Goal: Transaction & Acquisition: Purchase product/service

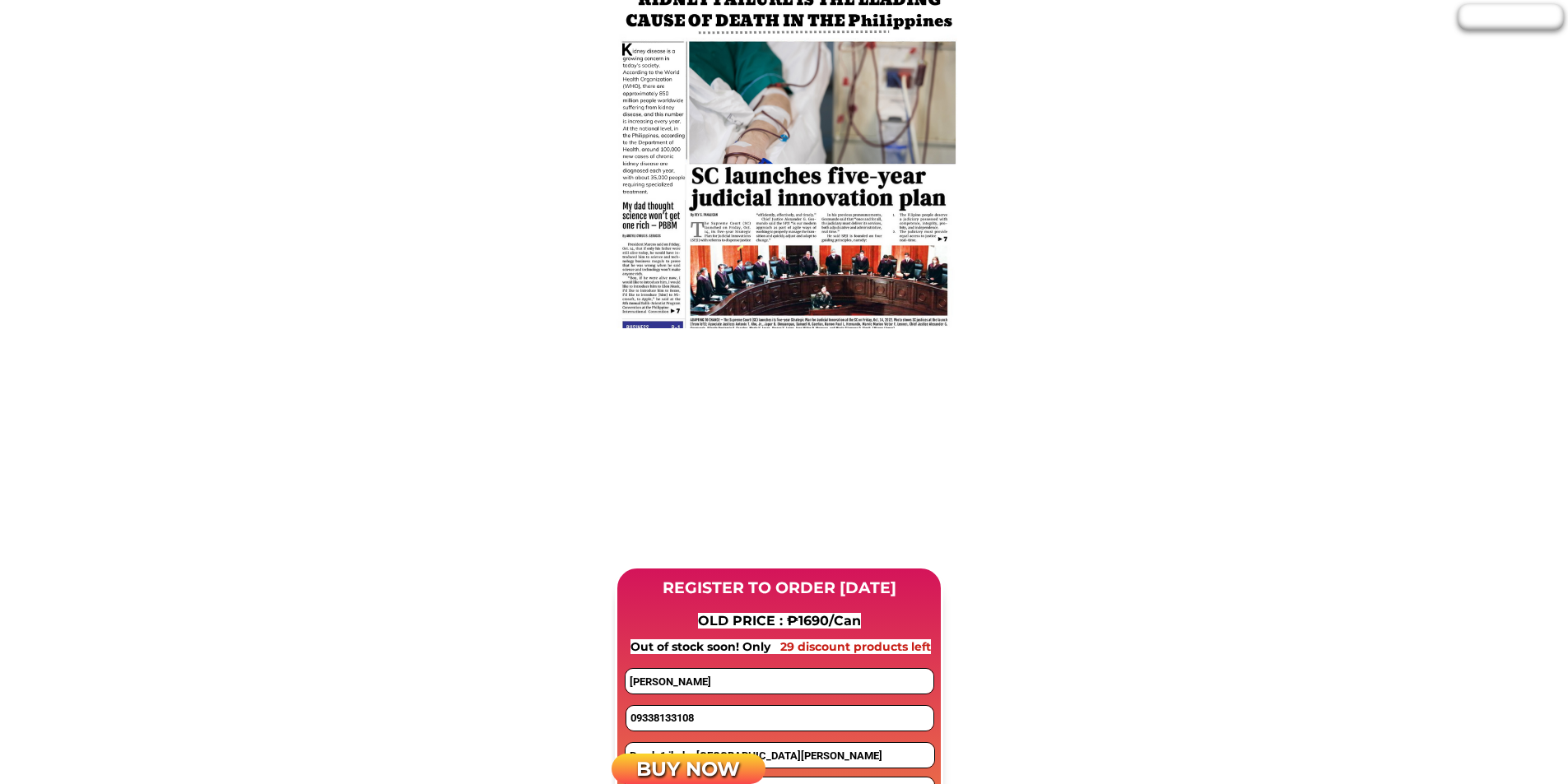
scroll to position [1481, 0]
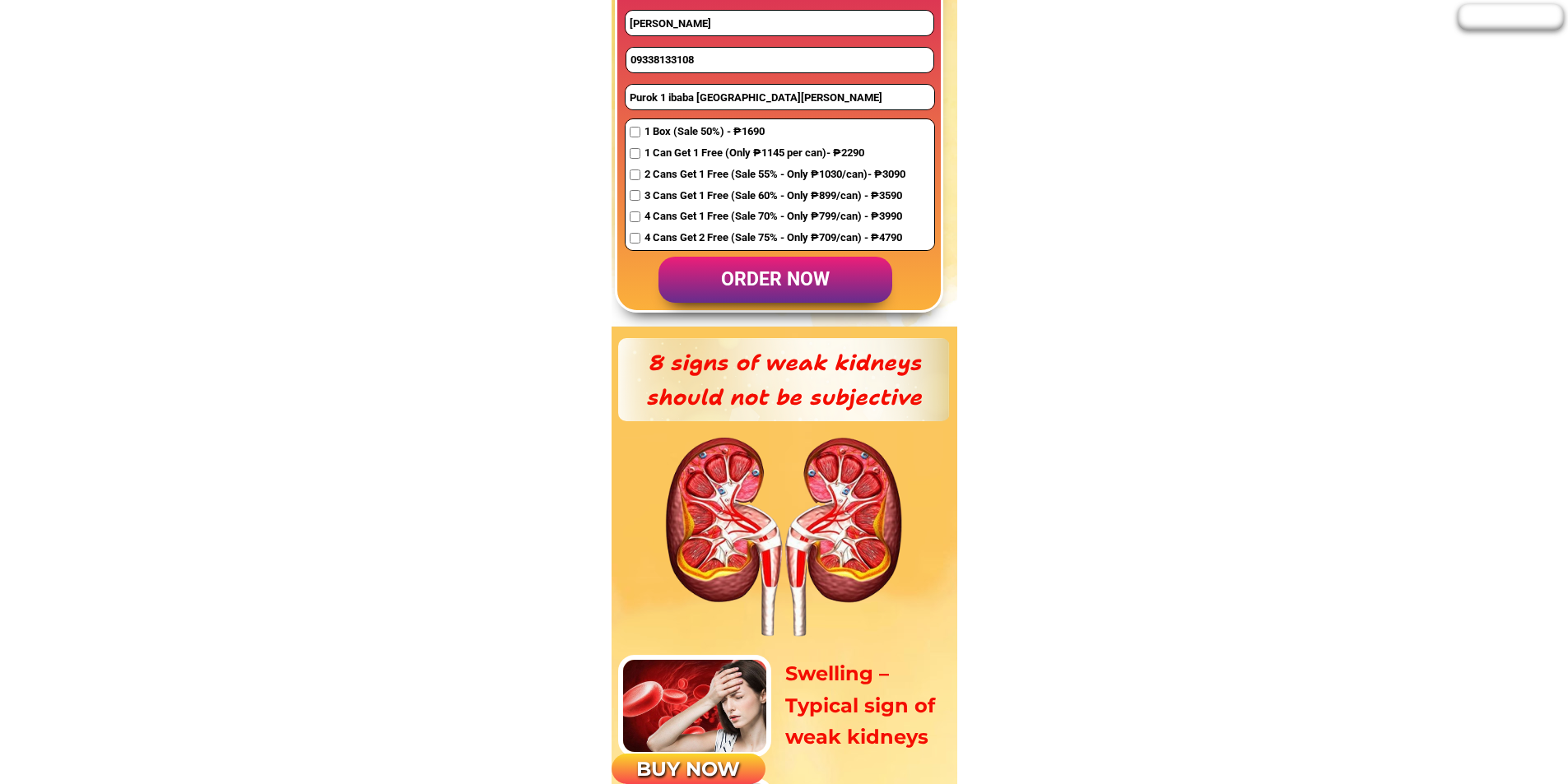
click at [687, 56] on input "09338133108" at bounding box center [780, 60] width 307 height 24
click at [687, 55] on input "09338133108" at bounding box center [780, 60] width 307 height 24
paste input "9760998852"
type input "09760998852"
click at [672, 99] on input "Purok 1 ibaba san francisco Victoria laguna" at bounding box center [779, 97] width 308 height 24
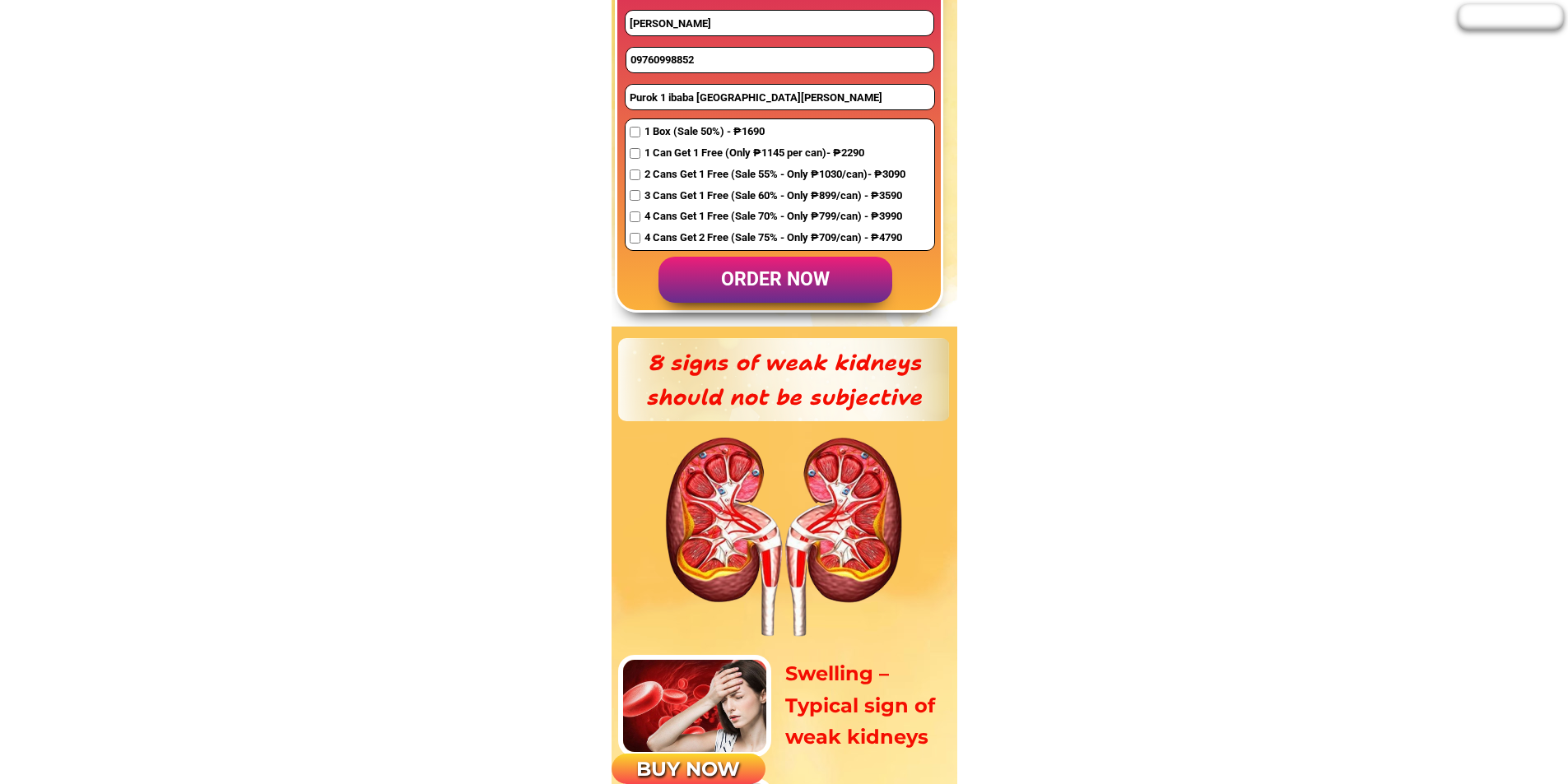
paste input "#12 Danville st vista Verde country homes Brgy Sto Domingo Cainta Rizal"
type input "#12 Danville st vista Verde country homes Brgy Sto Domingo Cainta Rizal"
drag, startPoint x: 728, startPoint y: 27, endPoint x: 552, endPoint y: 32, distance: 176.1
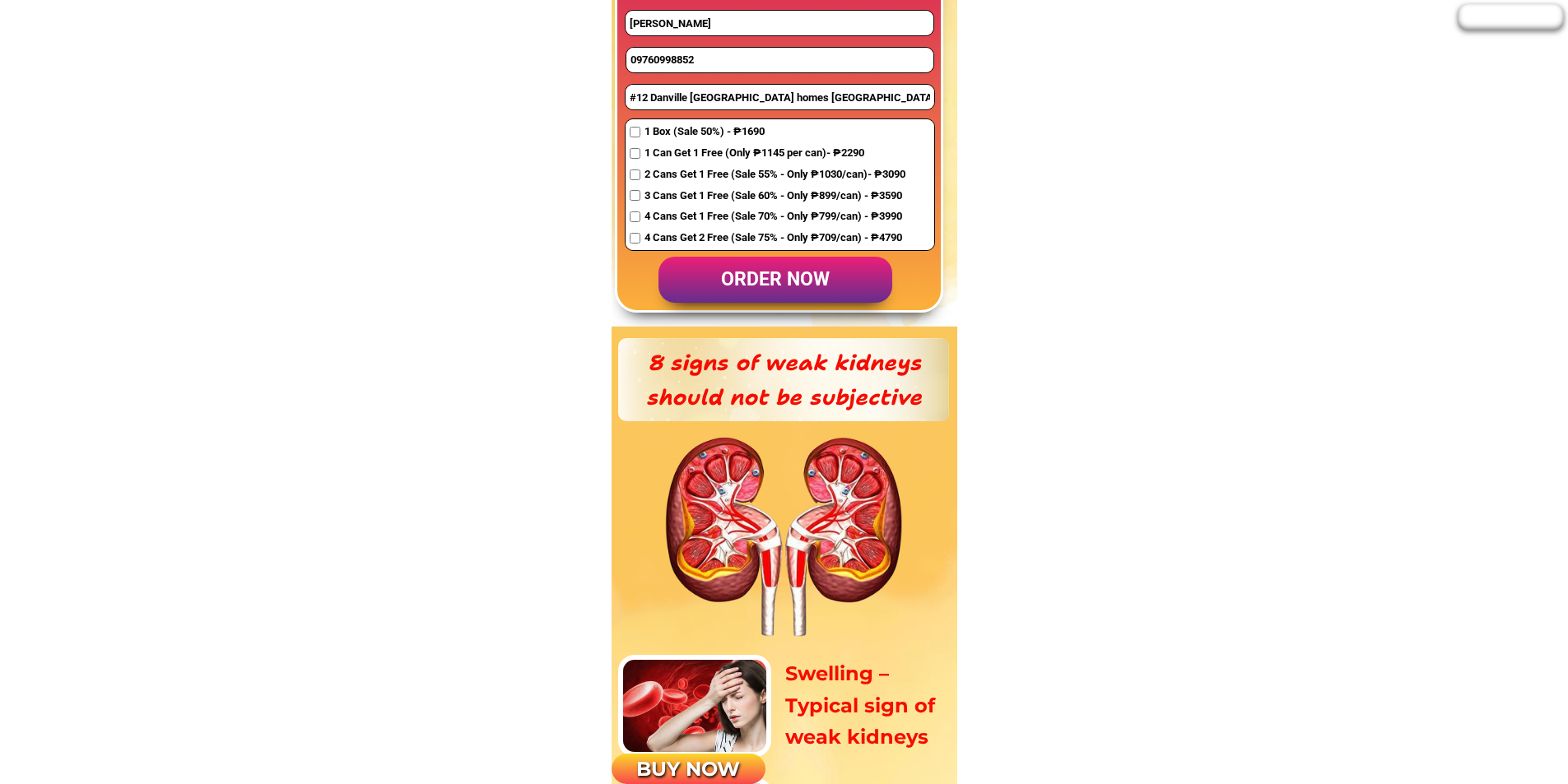
paste input "Violinda Cabaluna"
type input "Violinda Cabaluna"
click at [680, 132] on span "1 Box (Sale 50%) - ₱1690" at bounding box center [775, 132] width 261 height 17
checkbox input "true"
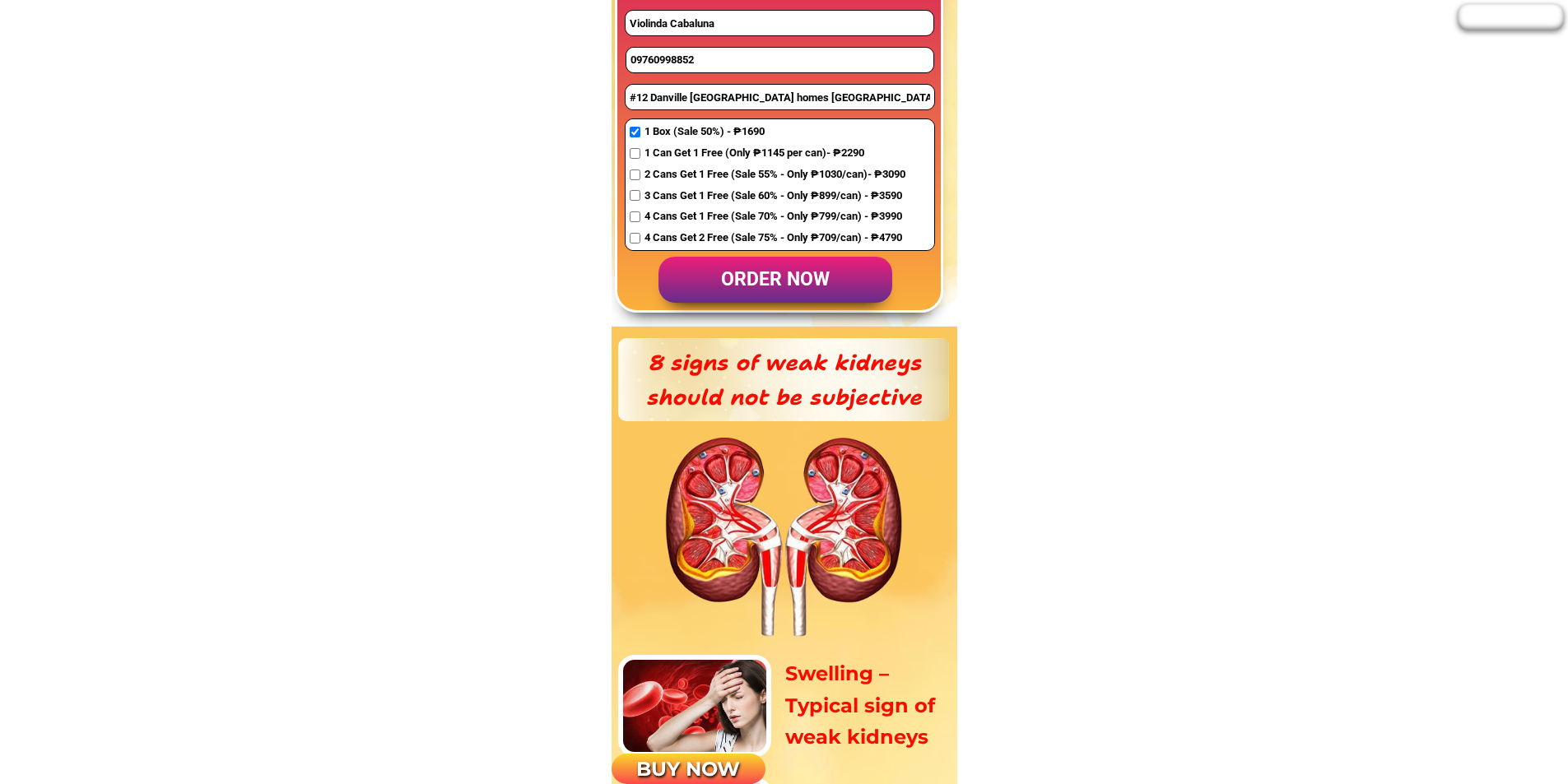
click at [764, 290] on p "order now" at bounding box center [776, 280] width 234 height 47
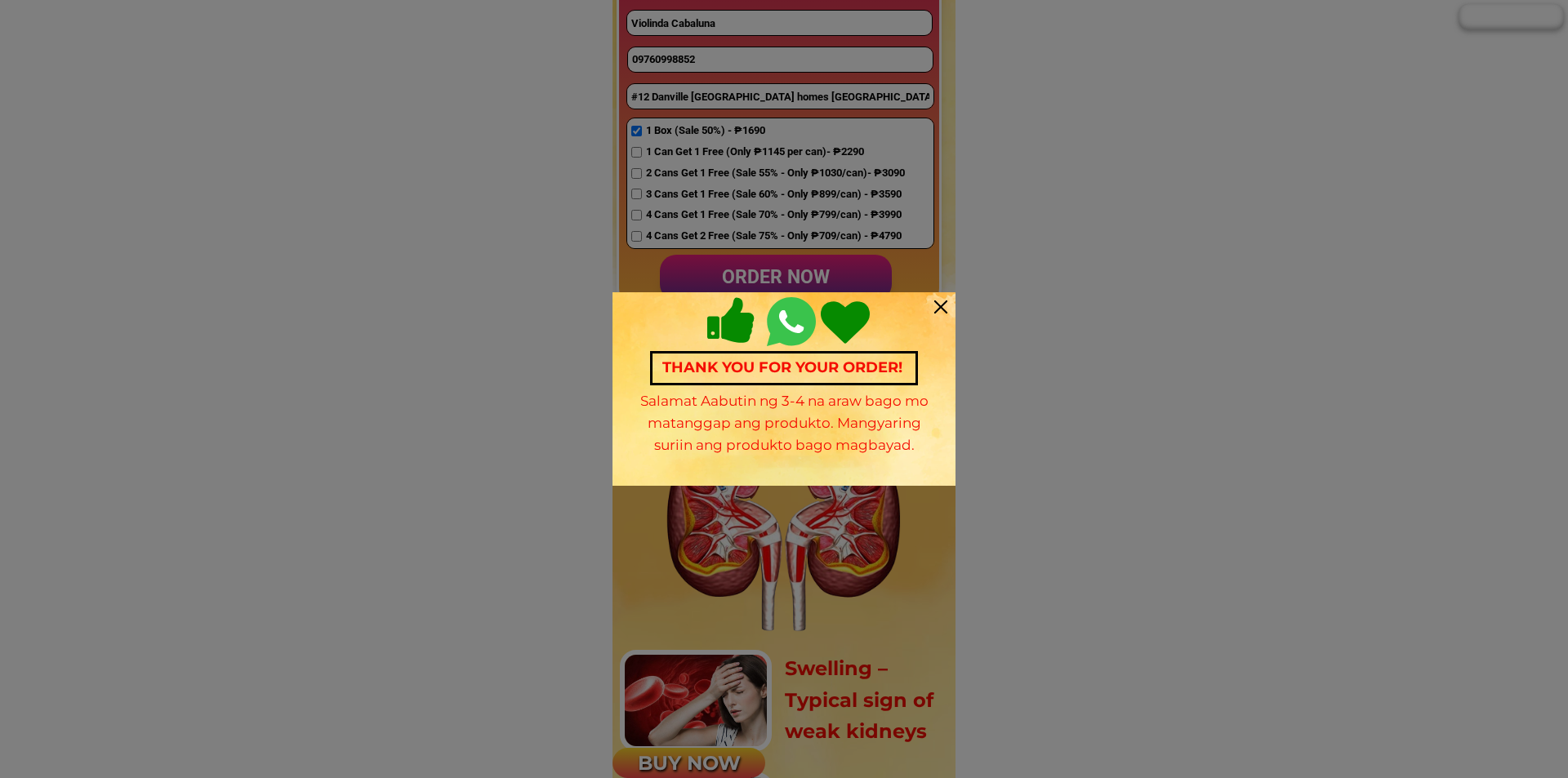
click at [947, 307] on div at bounding box center [940, 307] width 13 height 13
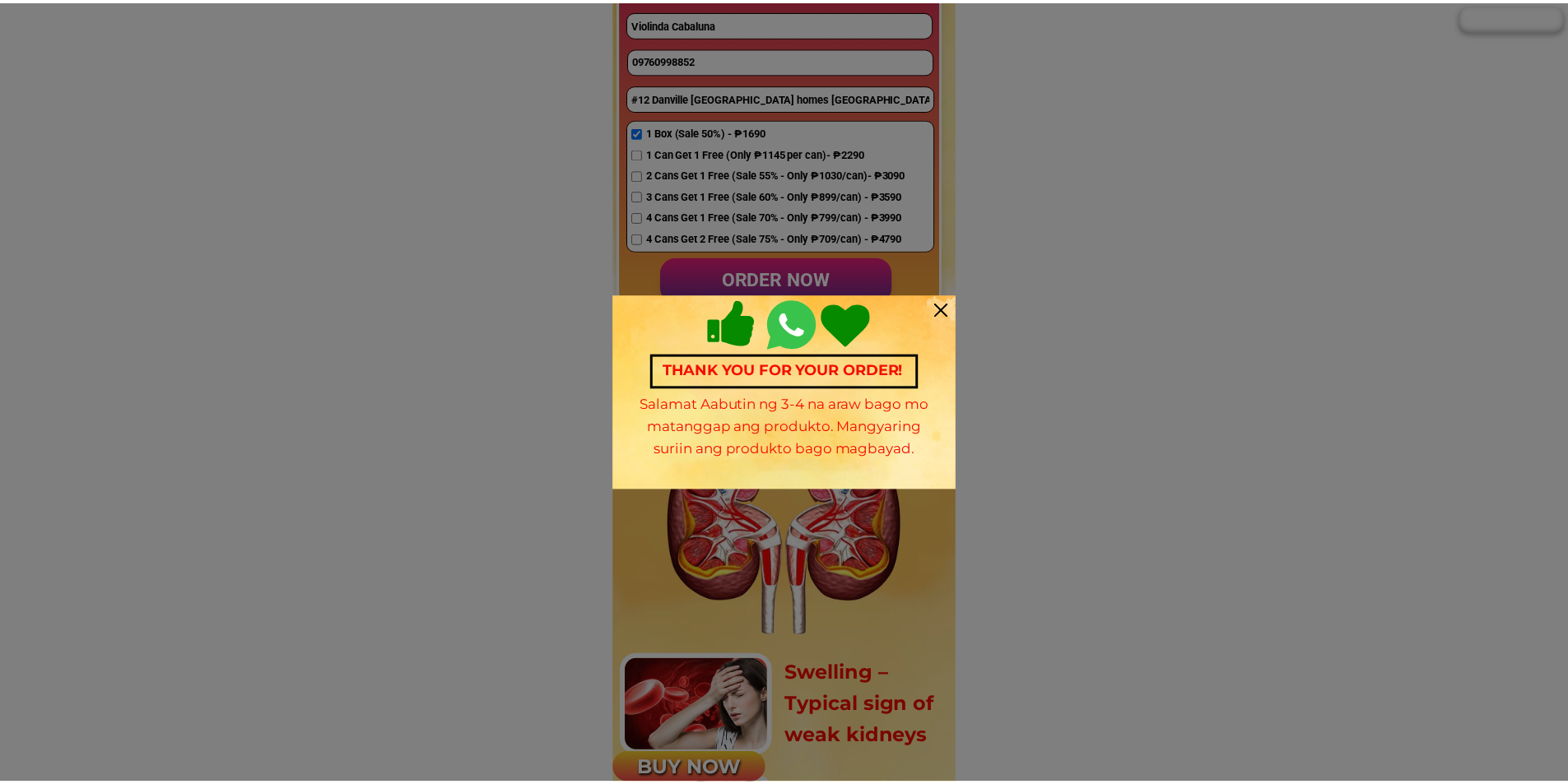
scroll to position [1481, 0]
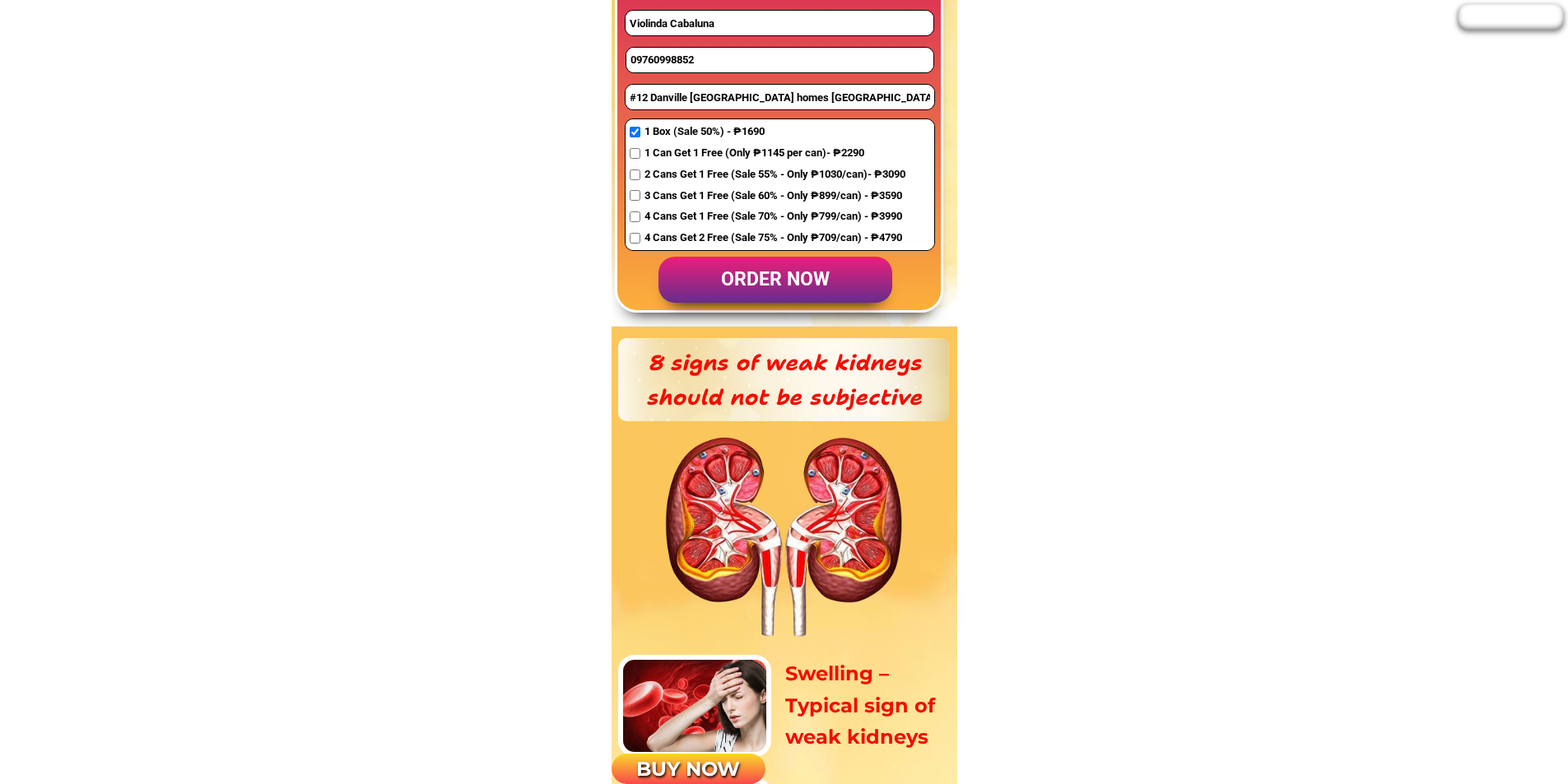
click at [704, 48] on input "09760998852" at bounding box center [780, 60] width 307 height 24
paste input "09164117225"
type input "09164117225"
click at [715, 30] on input "Violinda Cabaluna" at bounding box center [779, 23] width 307 height 24
type input "[PERSON_NAME]"
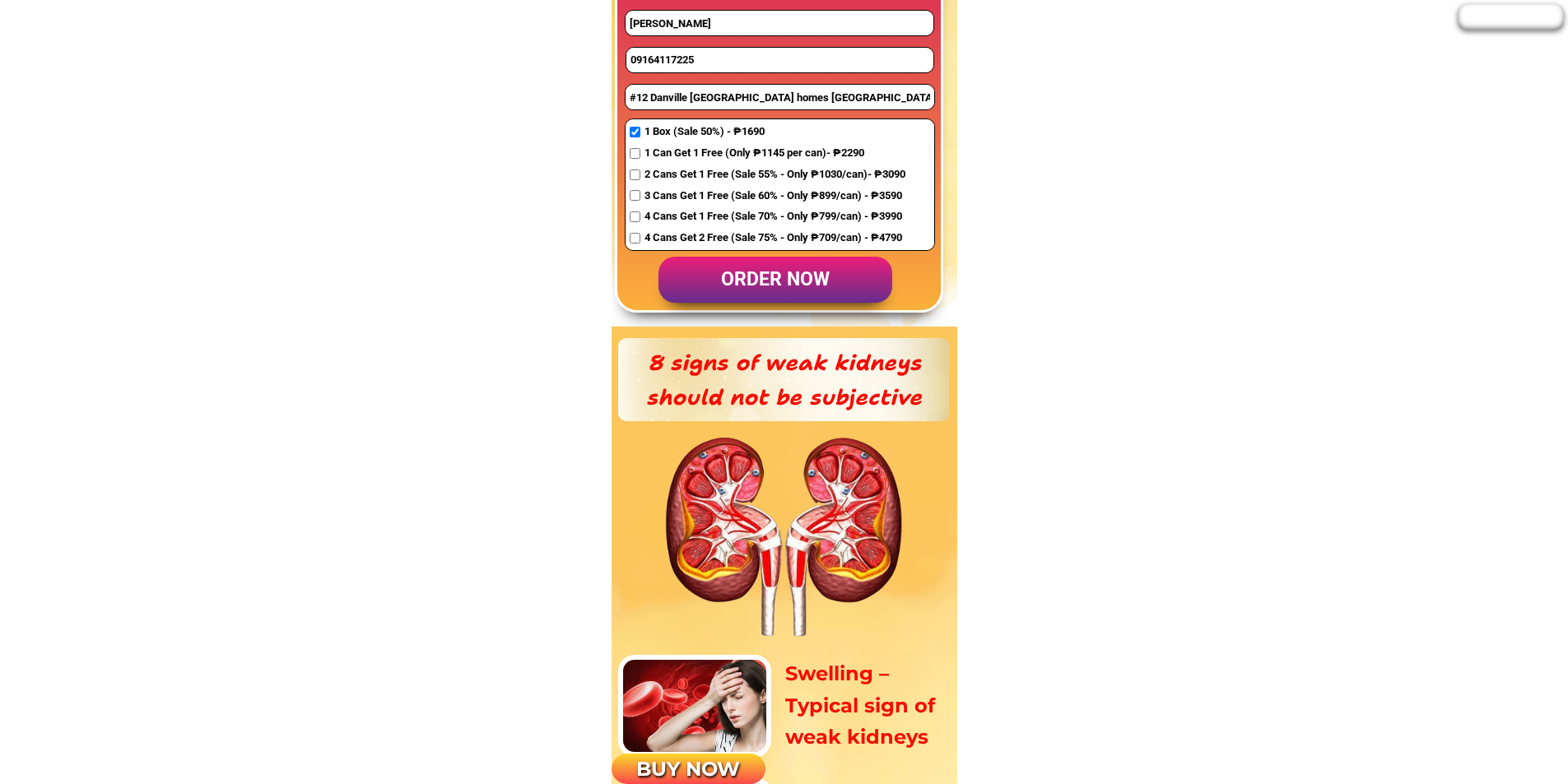
click at [705, 104] on input "#12 Danville st vista Verde country homes Brgy Sto Domingo Cainta Rizal" at bounding box center [779, 97] width 308 height 24
type input "JORDAN PRIVATE ROAD SAN ISIDRO ORMOC CITY11"
click at [647, 193] on span "3 Cans Get 1 Free (Sale 60% - Only ₱899/can) - ₱3590" at bounding box center [775, 196] width 261 height 17
checkbox input "true"
click at [814, 286] on p "order now" at bounding box center [776, 280] width 234 height 47
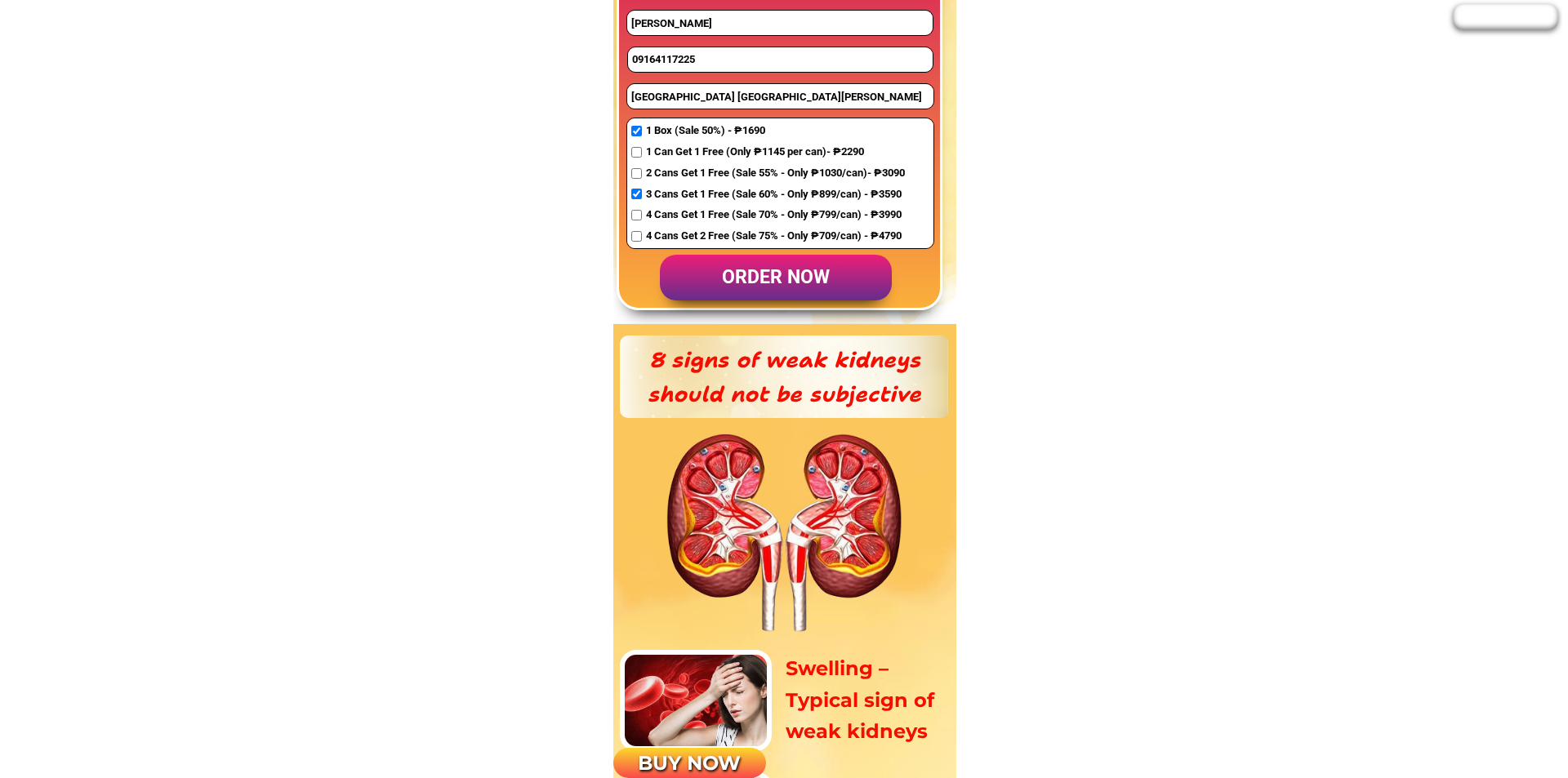
scroll to position [0, 0]
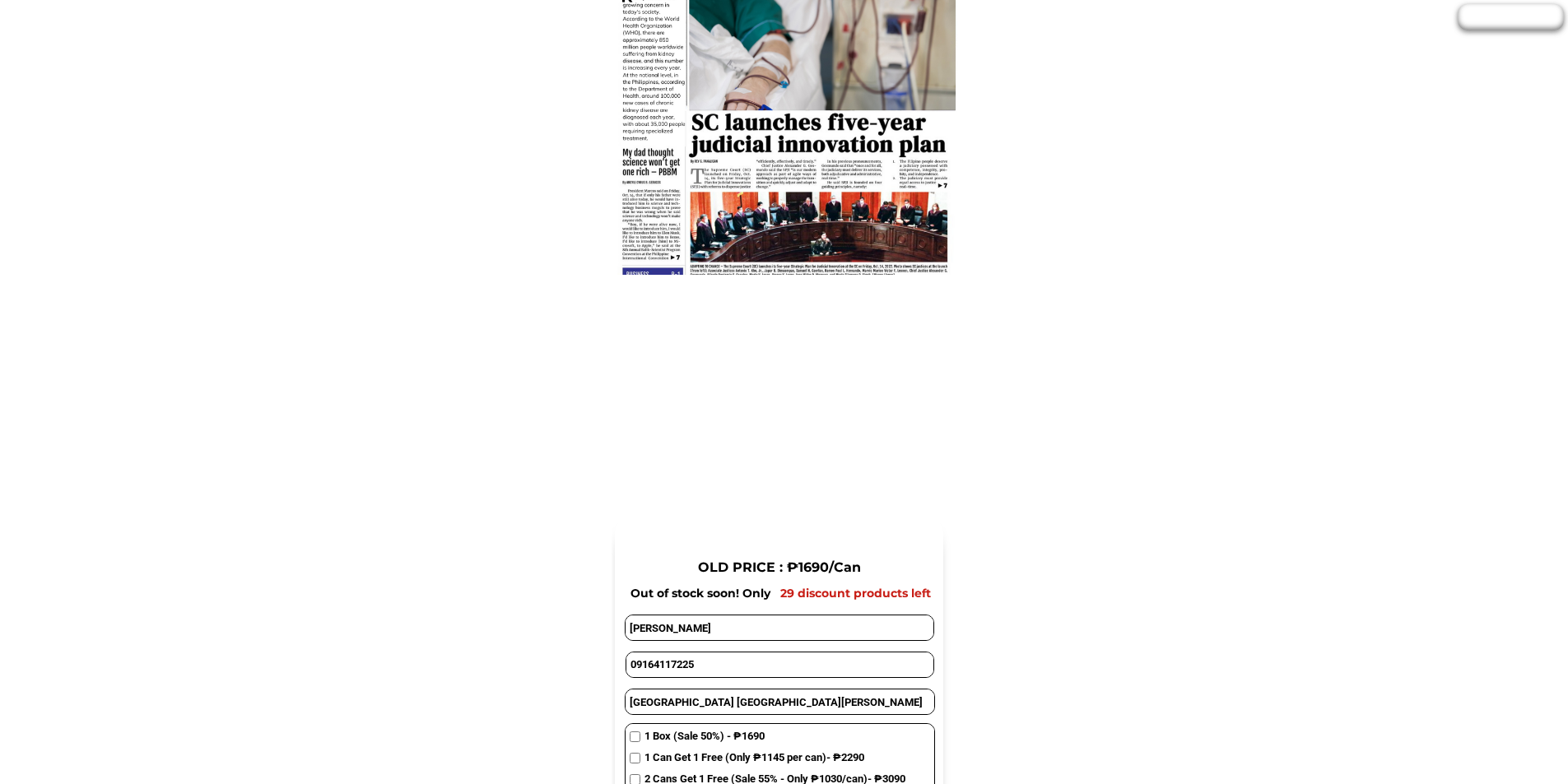
scroll to position [1317, 0]
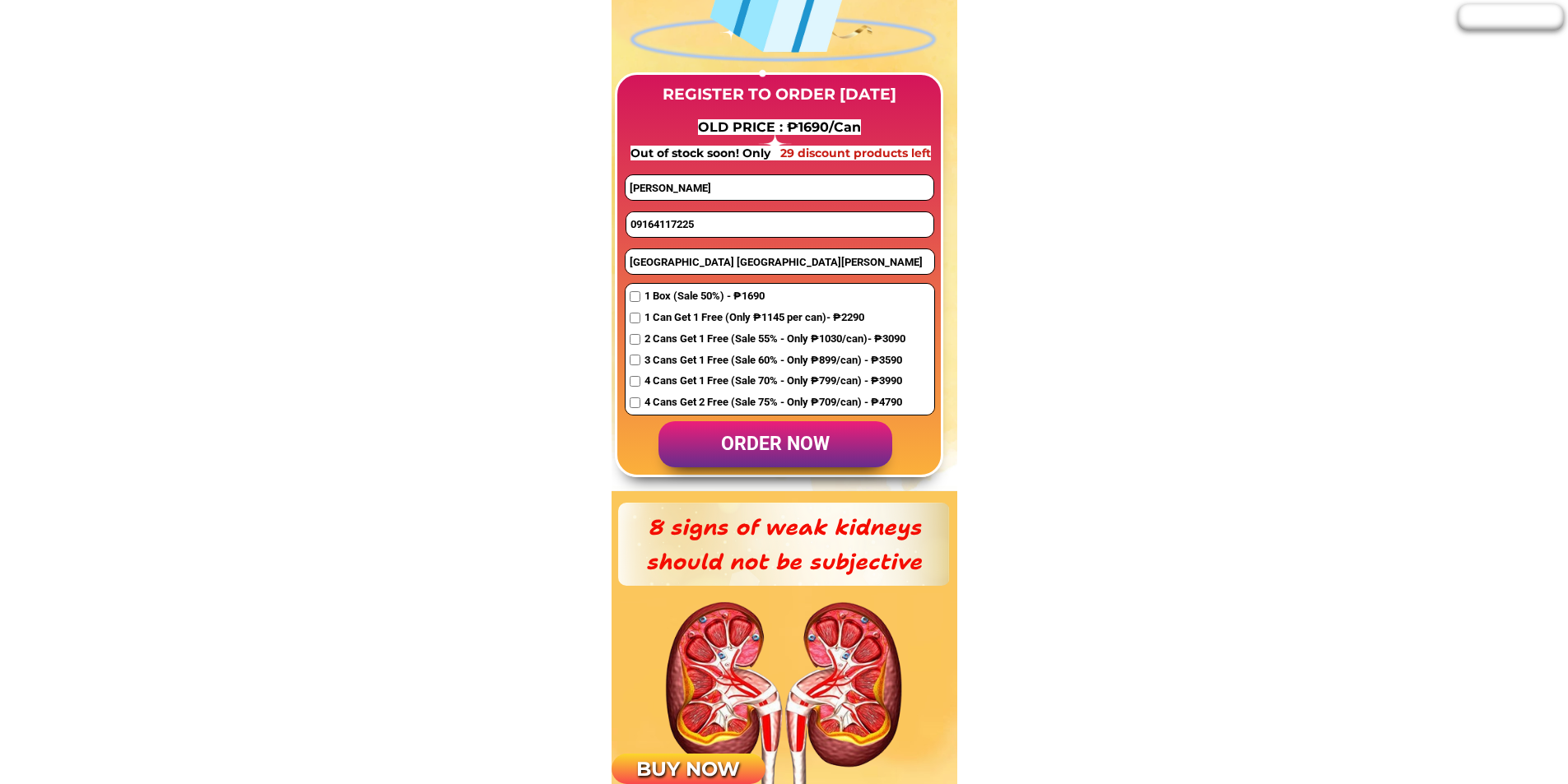
click at [698, 231] on input "09164117225" at bounding box center [780, 224] width 307 height 24
paste input "9067360534"
type input "9067360534"
click at [709, 258] on input "JORDAN PRIVATE ROAD SAN ISIDRO ORMOC CITY11" at bounding box center [779, 262] width 308 height 24
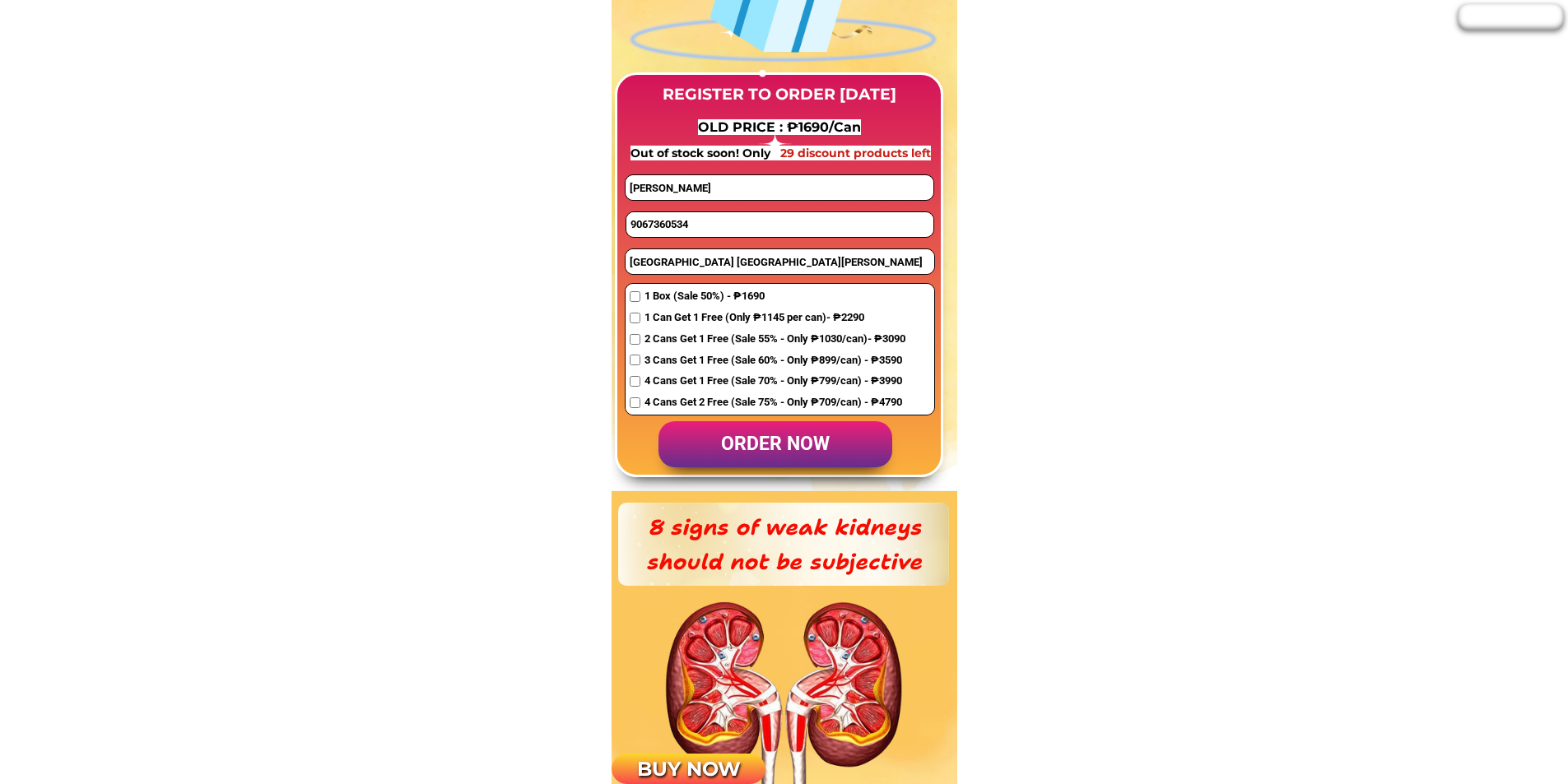
paste input "P#4E TANGILLI ST.[PERSON_NAME] EXTN.APOKON [GEOGRAPHIC_DATA]"
type input "P#4E TANGILLI ST.[PERSON_NAME] EXTN.APOKON [GEOGRAPHIC_DATA]"
click at [664, 229] on input "9067360534" at bounding box center [780, 224] width 307 height 24
paste input "0"
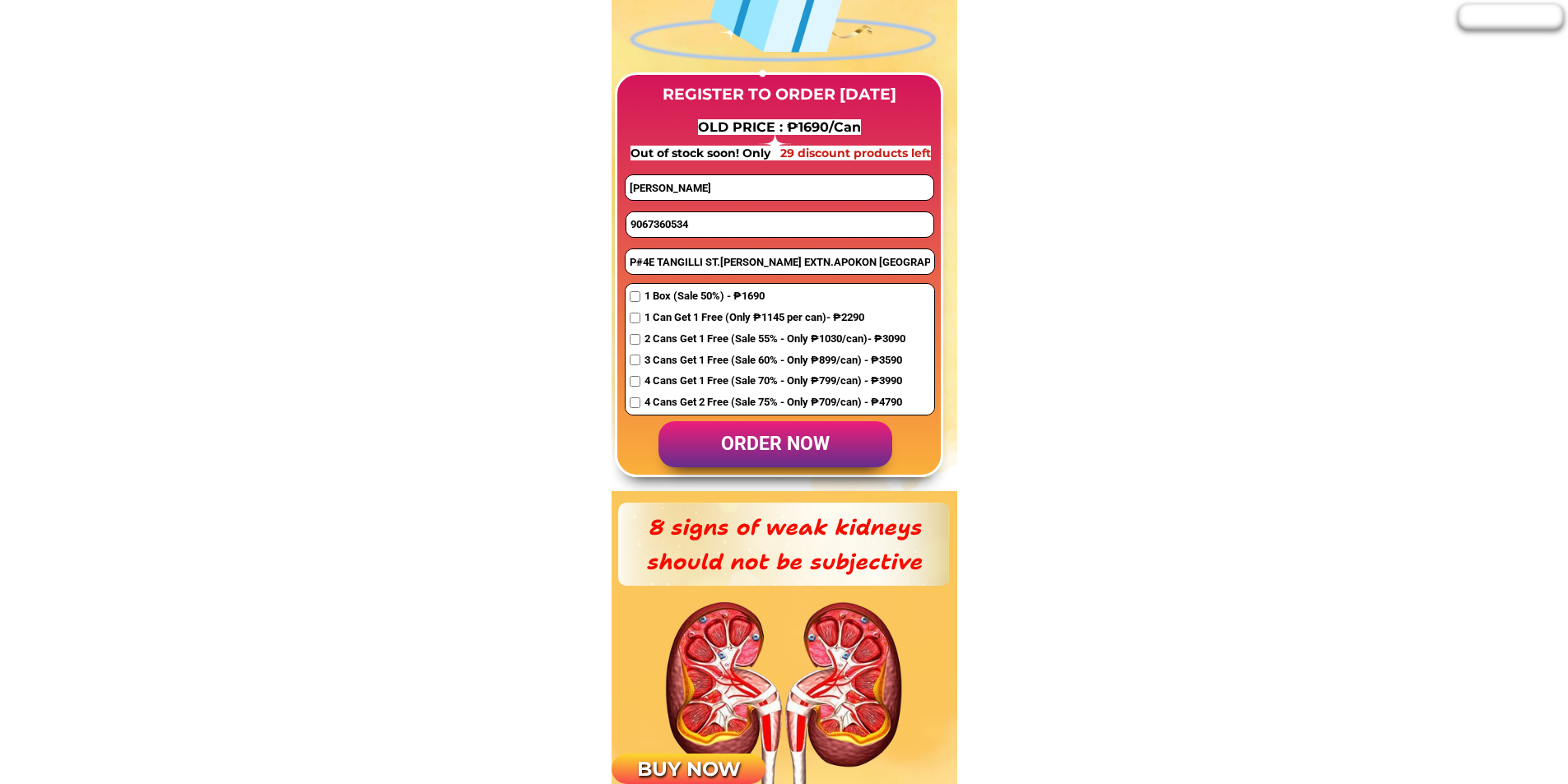
click at [631, 223] on input "9067360534" at bounding box center [780, 224] width 307 height 24
type input "09067360534"
click at [666, 299] on span "1 Box (Sale 50%) - ₱1690" at bounding box center [775, 297] width 261 height 17
checkbox input "true"
click at [749, 434] on p "order now" at bounding box center [776, 444] width 234 height 47
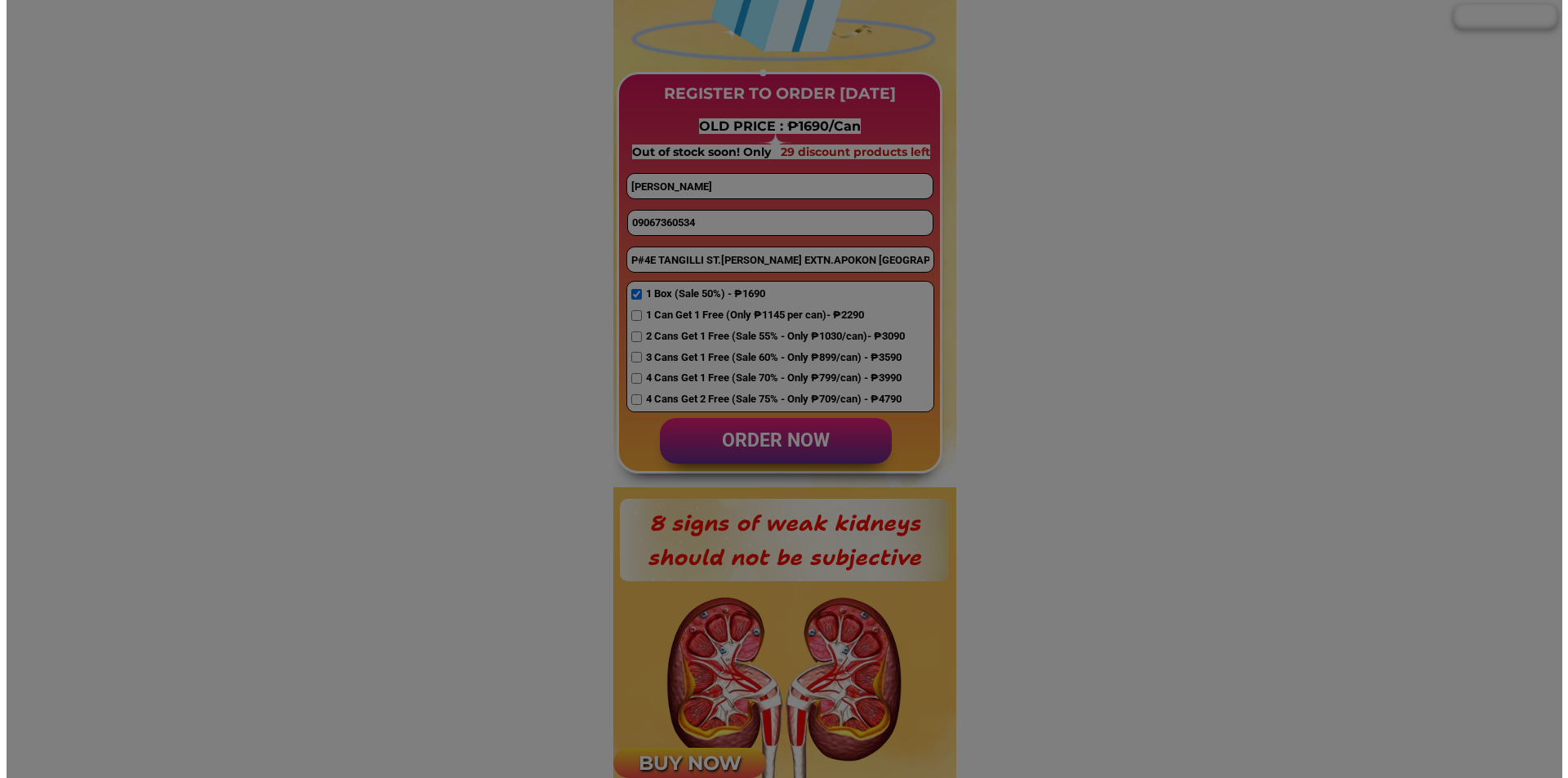
scroll to position [0, 0]
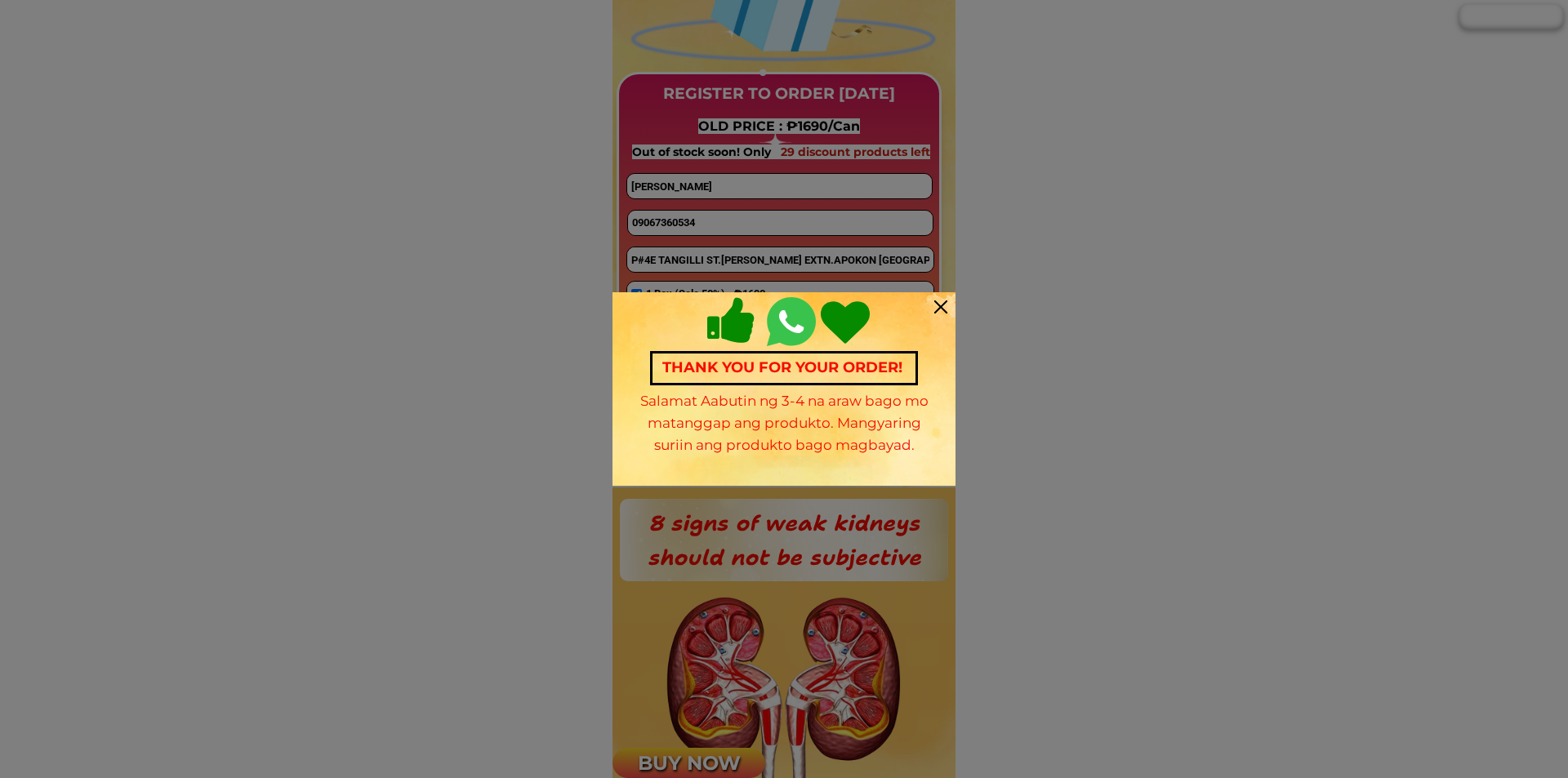
click at [942, 308] on div at bounding box center [940, 307] width 13 height 13
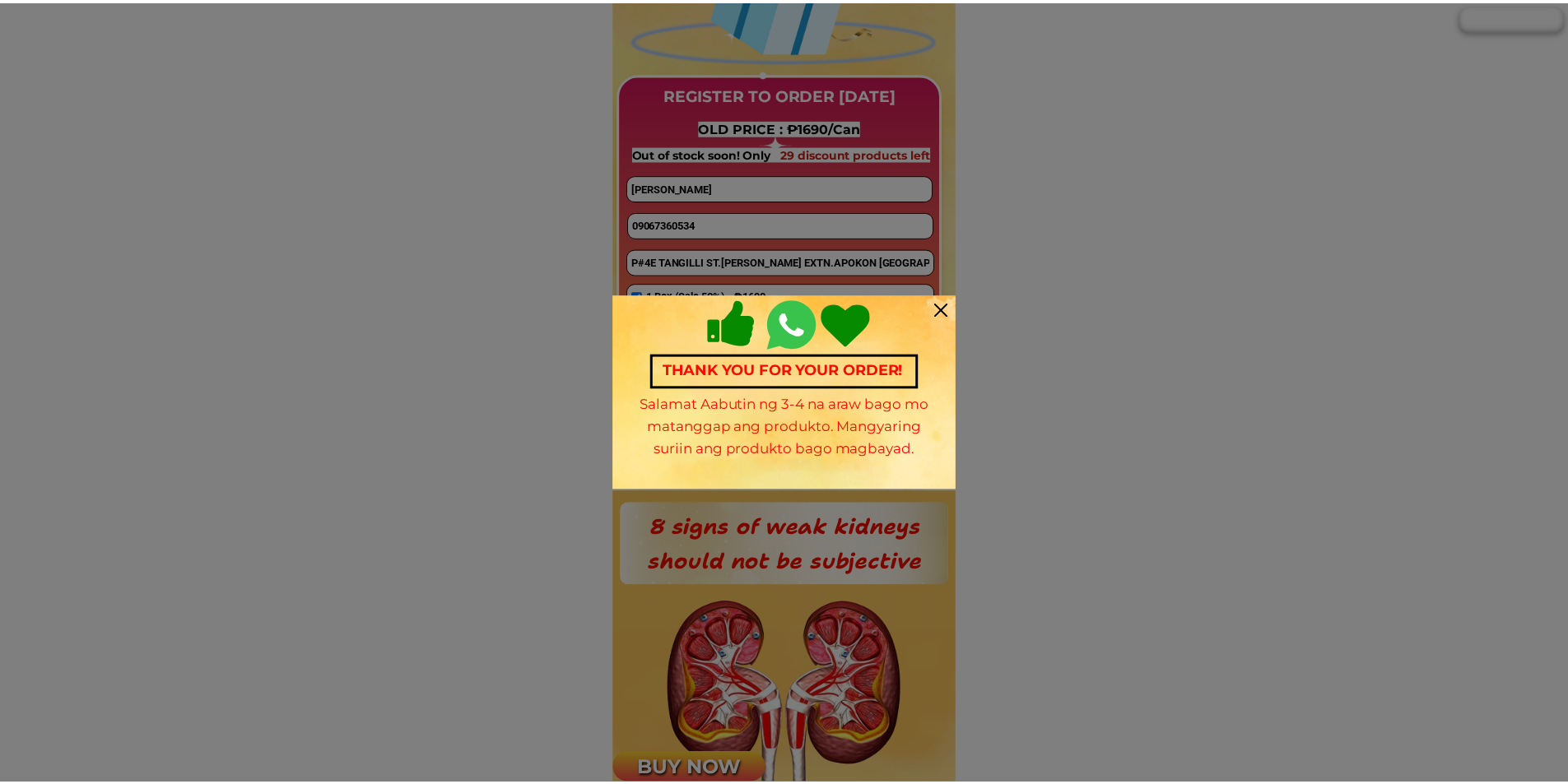
scroll to position [1317, 0]
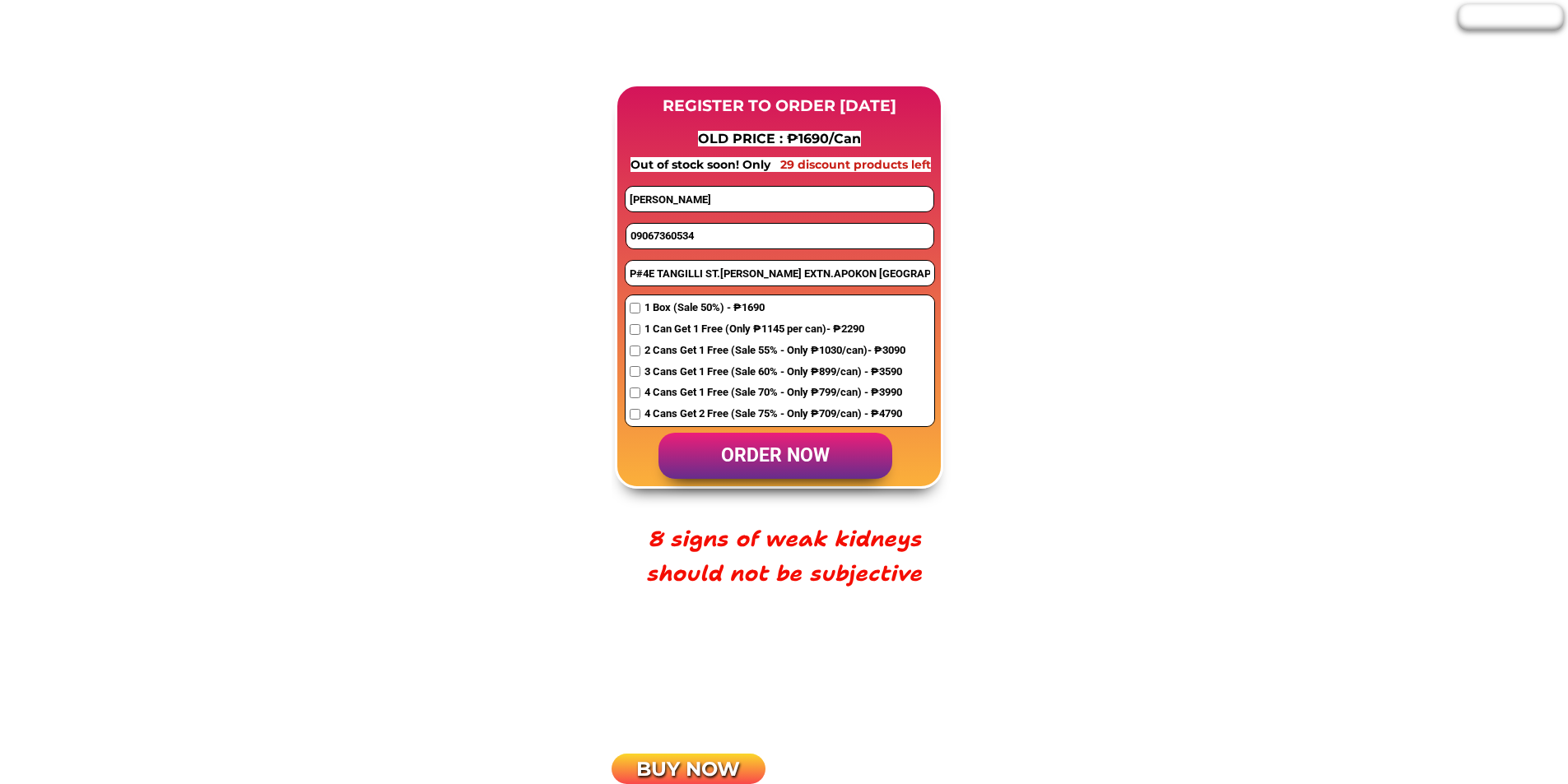
scroll to position [1317, 0]
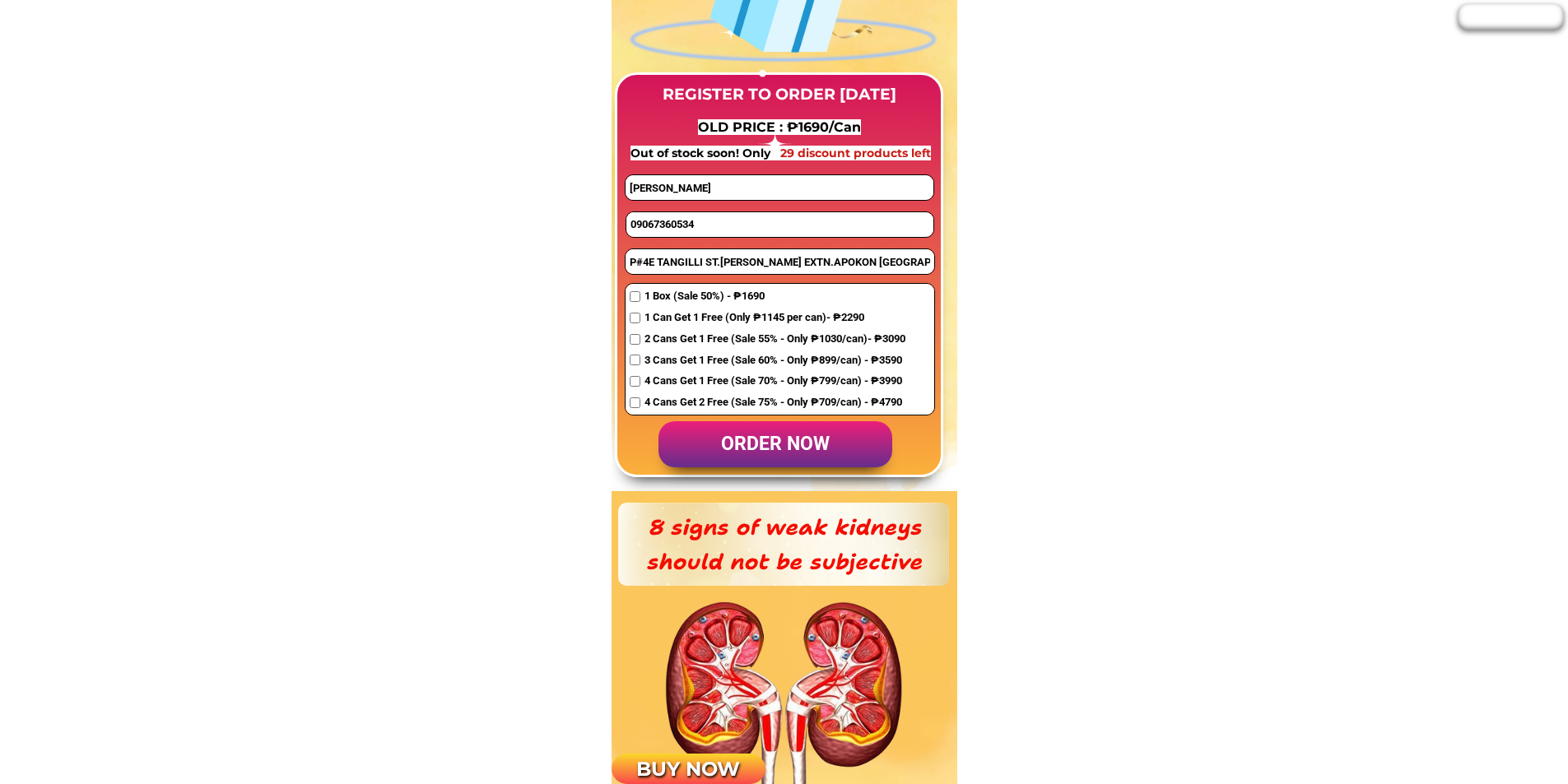
click at [701, 215] on input "09067360534" at bounding box center [780, 224] width 307 height 24
paste input "9651882327"
click at [631, 223] on input "9651882327" at bounding box center [780, 224] width 307 height 24
type input "09651882327"
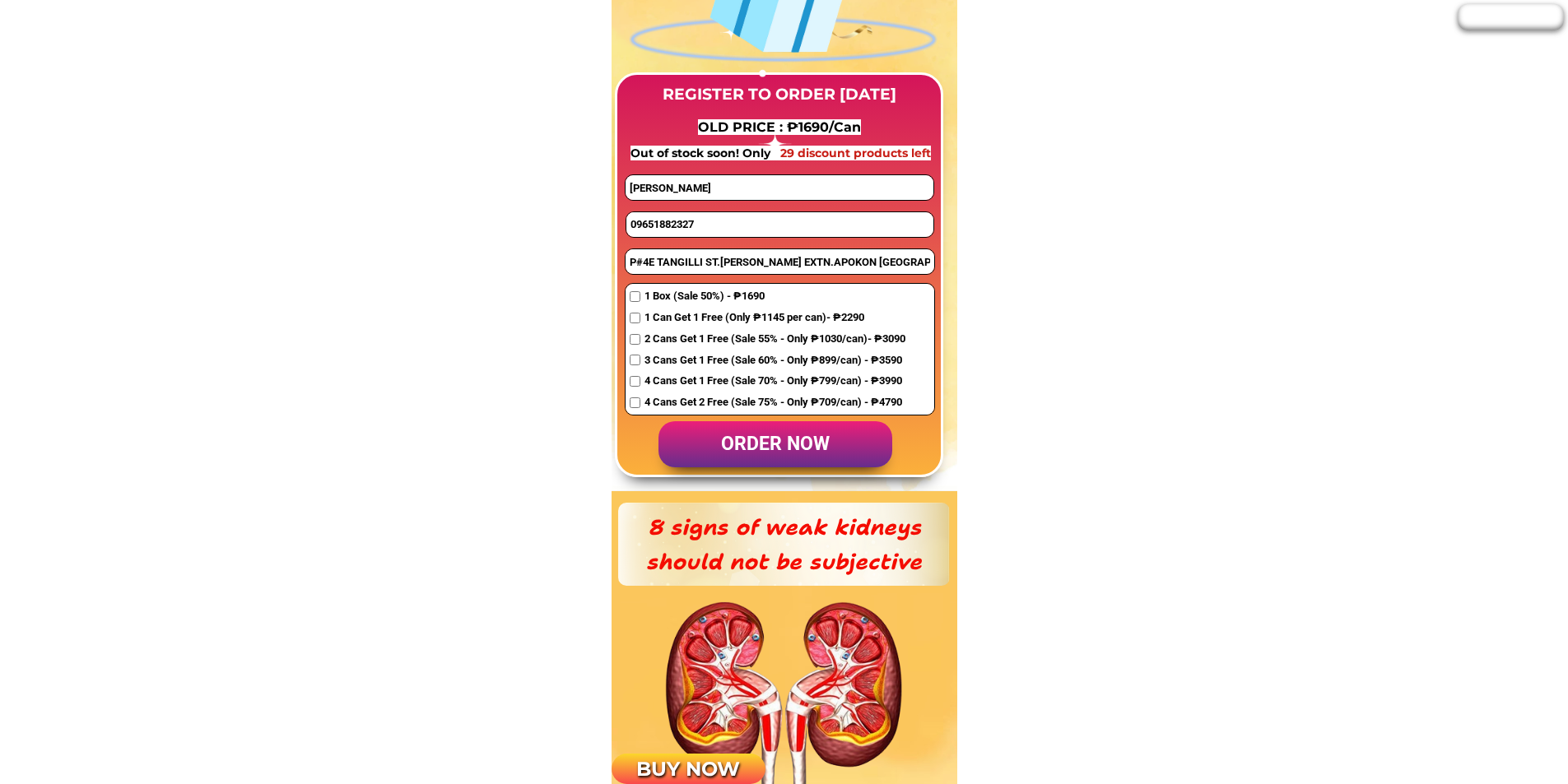
drag, startPoint x: 749, startPoint y: 186, endPoint x: 434, endPoint y: 167, distance: 315.6
paste input "[PERSON_NAME]"
type input "[PERSON_NAME]"
drag, startPoint x: 738, startPoint y: 188, endPoint x: 504, endPoint y: 173, distance: 234.5
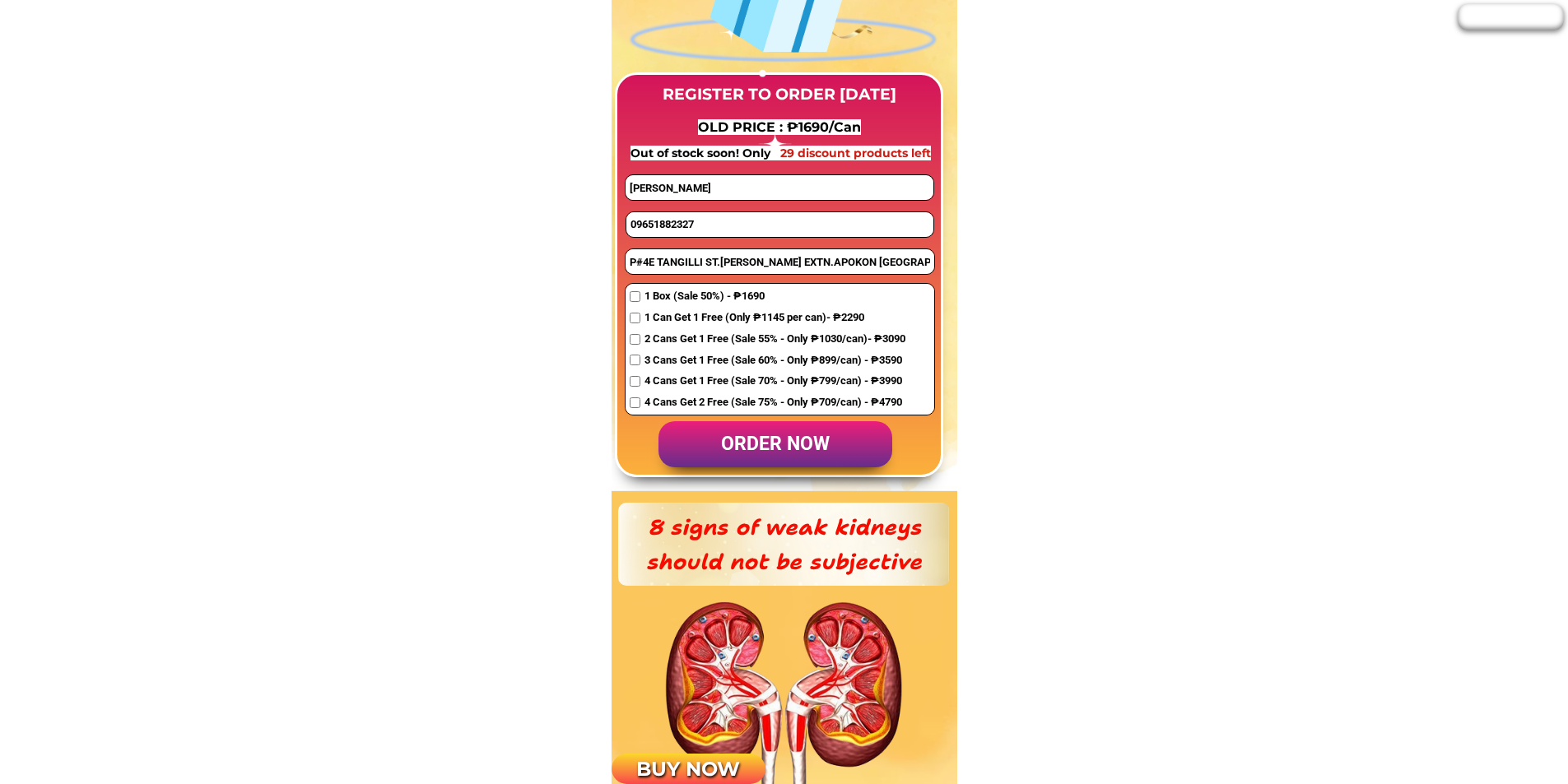
click at [680, 265] on input "P#4E TANGILLI ST.[PERSON_NAME] EXTN.APOKON [GEOGRAPHIC_DATA]" at bounding box center [779, 262] width 308 height 24
paste input "Sitio [GEOGRAPHIC_DATA] [GEOGRAPHIC_DATA][PERSON_NAME][GEOGRAPHIC_DATA]"
click at [628, 264] on input "Sitio [GEOGRAPHIC_DATA] [GEOGRAPHIC_DATA][PERSON_NAME][GEOGRAPHIC_DATA]" at bounding box center [779, 262] width 308 height 24
paste input "639540766389"
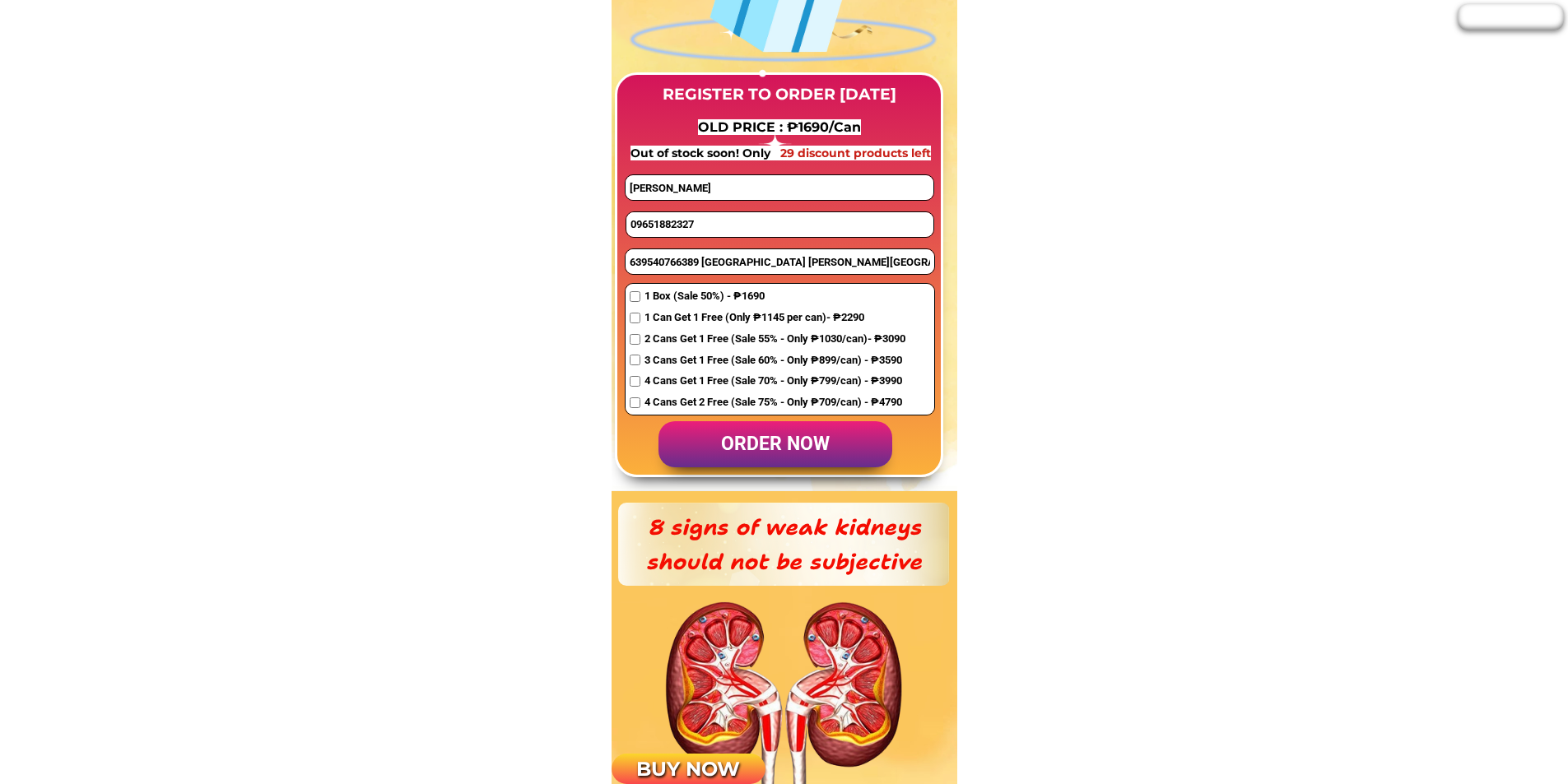
drag, startPoint x: 640, startPoint y: 265, endPoint x: 629, endPoint y: 264, distance: 11.0
click at [629, 264] on input "639540766389 [GEOGRAPHIC_DATA] [PERSON_NAME][GEOGRAPHIC_DATA]" at bounding box center [779, 262] width 308 height 24
type input "09540766389 [GEOGRAPHIC_DATA] [PERSON_NAME][GEOGRAPHIC_DATA]"
click at [652, 296] on span "1 Box (Sale 50%) - ₱1690" at bounding box center [775, 297] width 261 height 17
checkbox input "true"
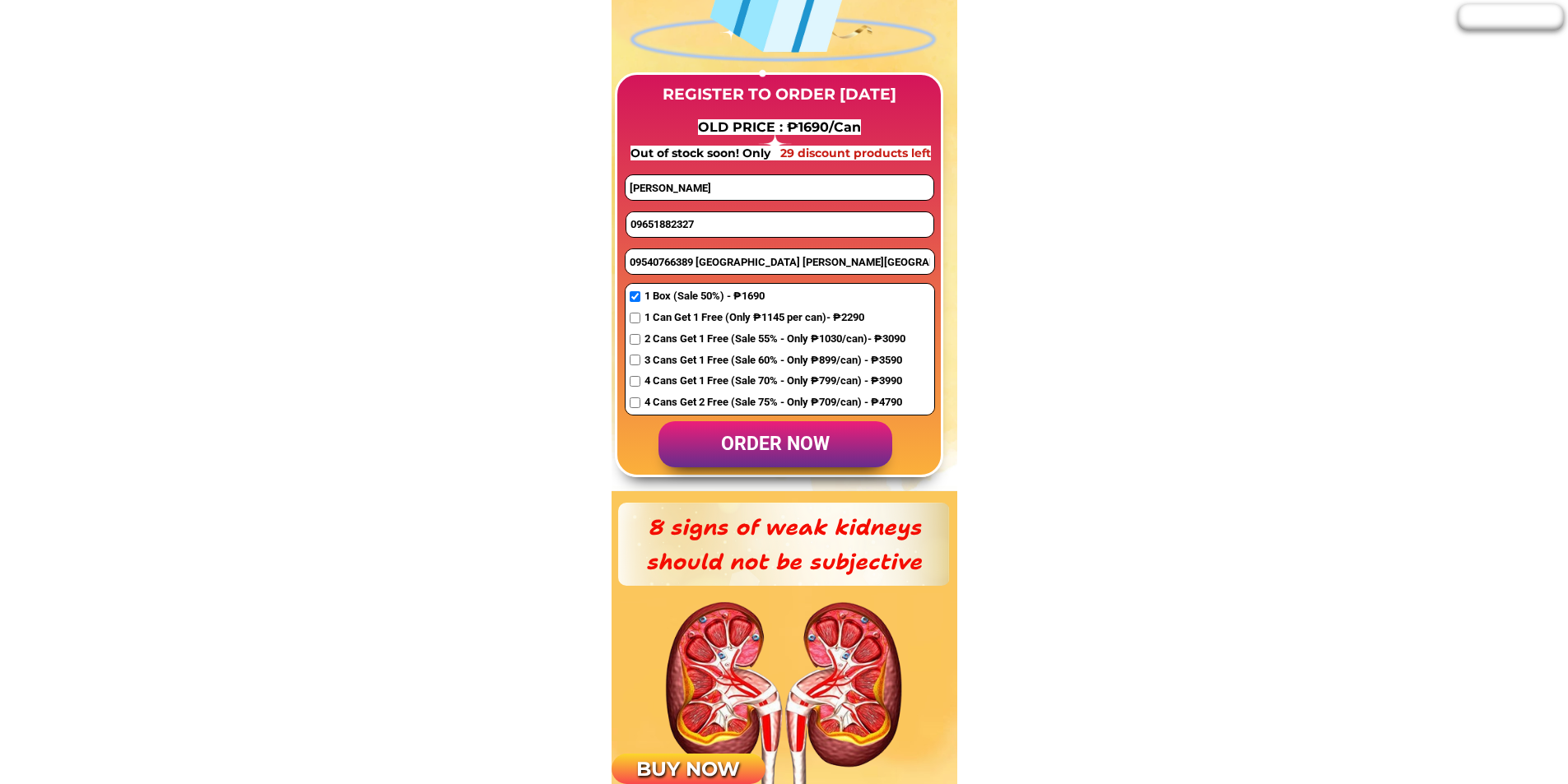
click at [745, 436] on p "order now" at bounding box center [776, 444] width 234 height 47
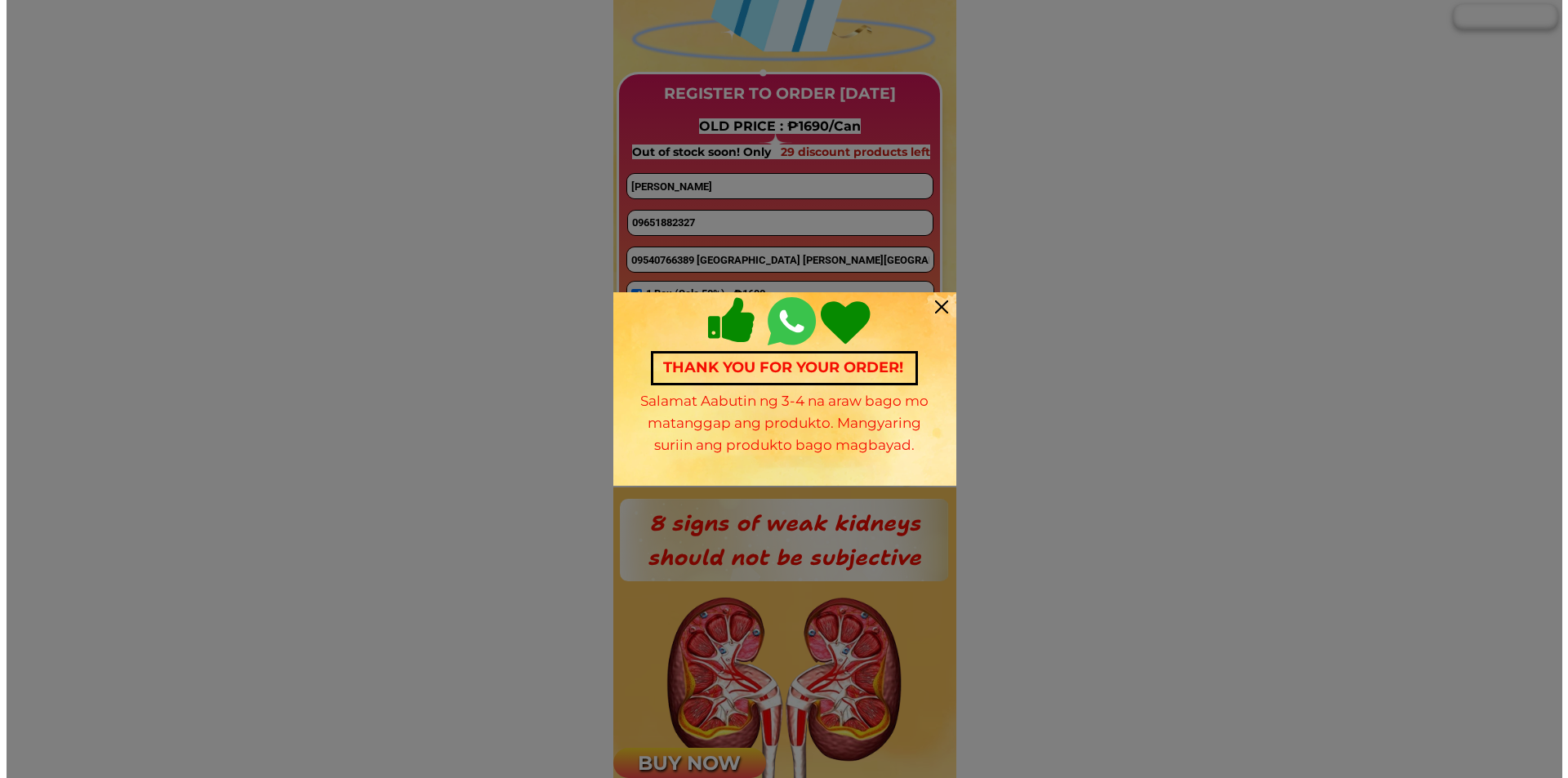
scroll to position [0, 0]
